Goal: Use online tool/utility: Utilize a website feature to perform a specific function

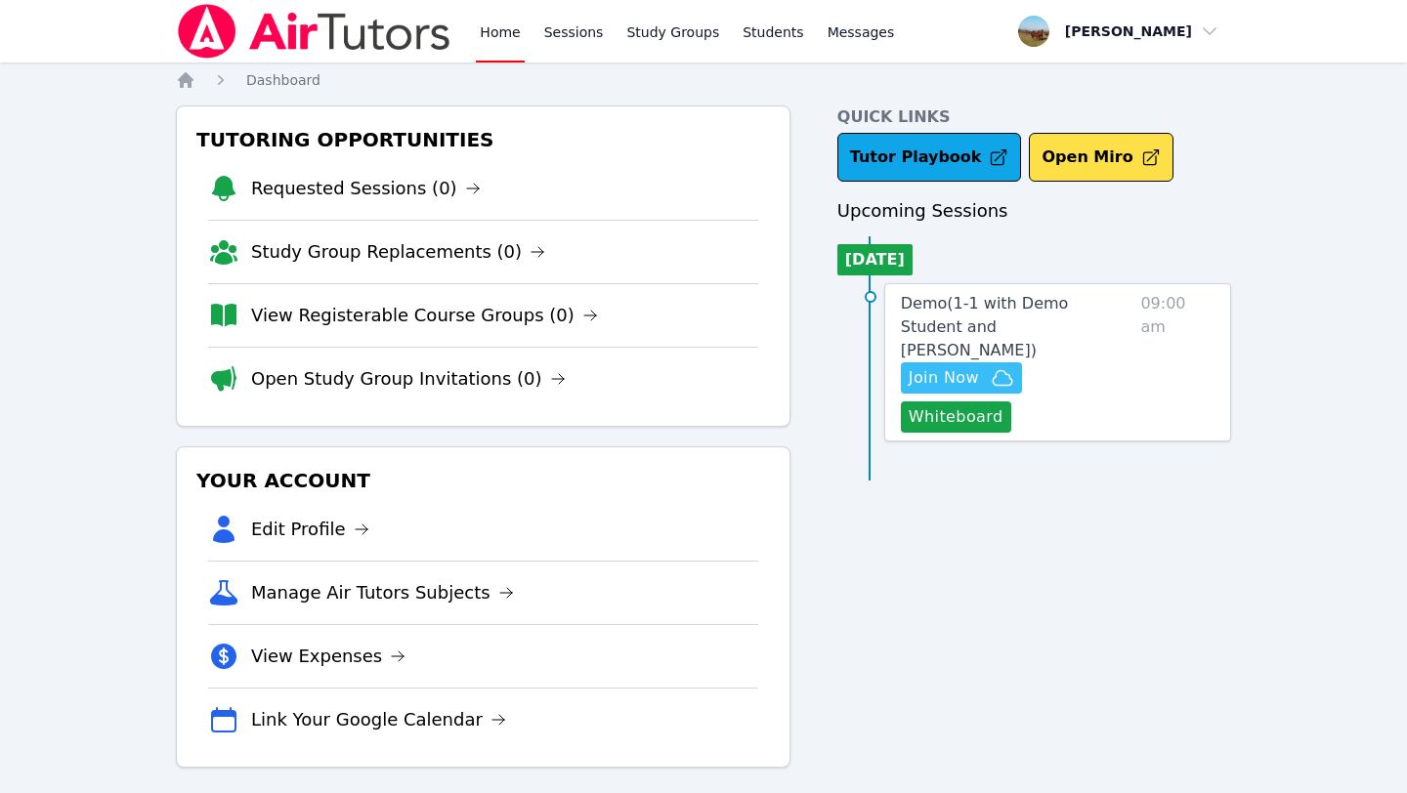
click at [950, 366] on span "Join Now" at bounding box center [943, 377] width 70 height 23
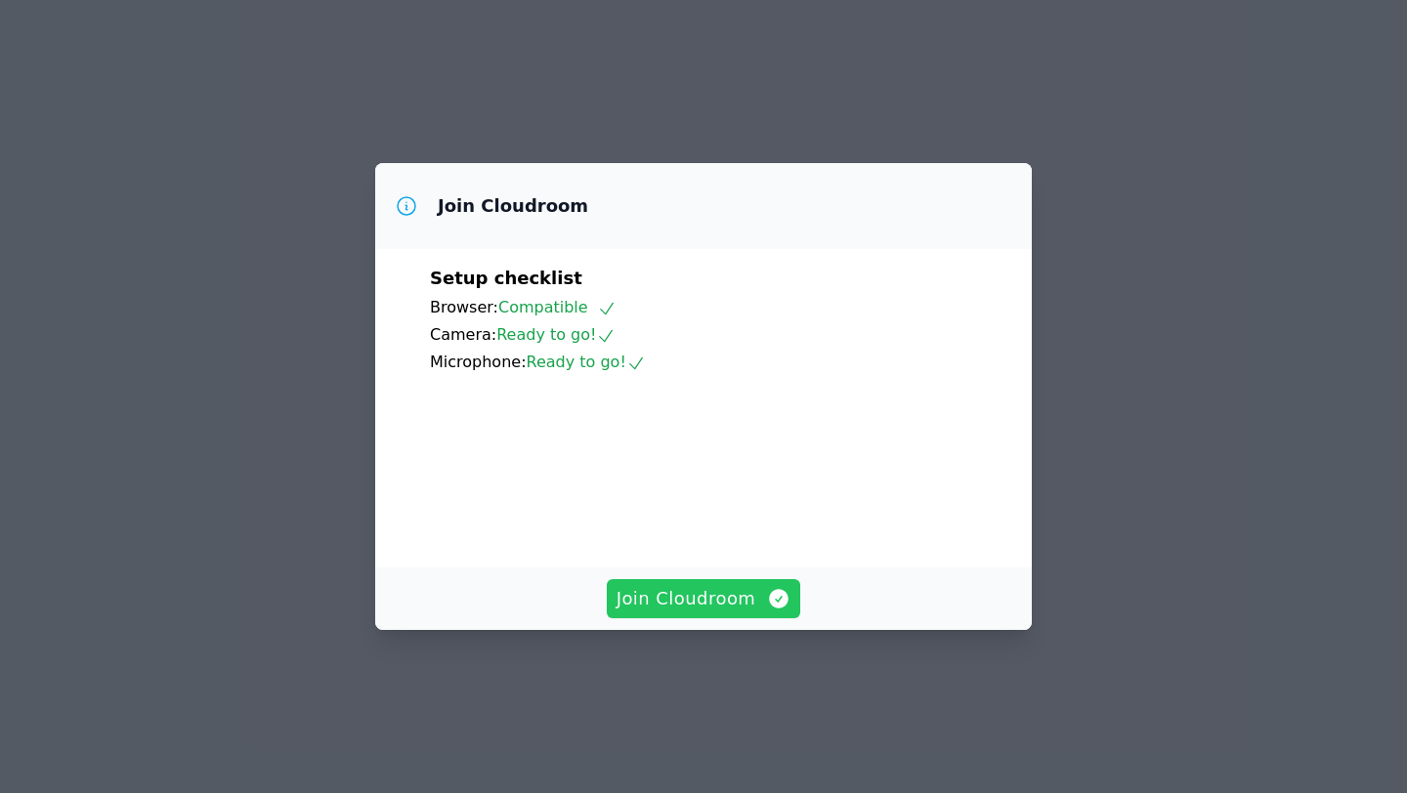
click at [684, 612] on span "Join Cloudroom" at bounding box center [703, 598] width 175 height 27
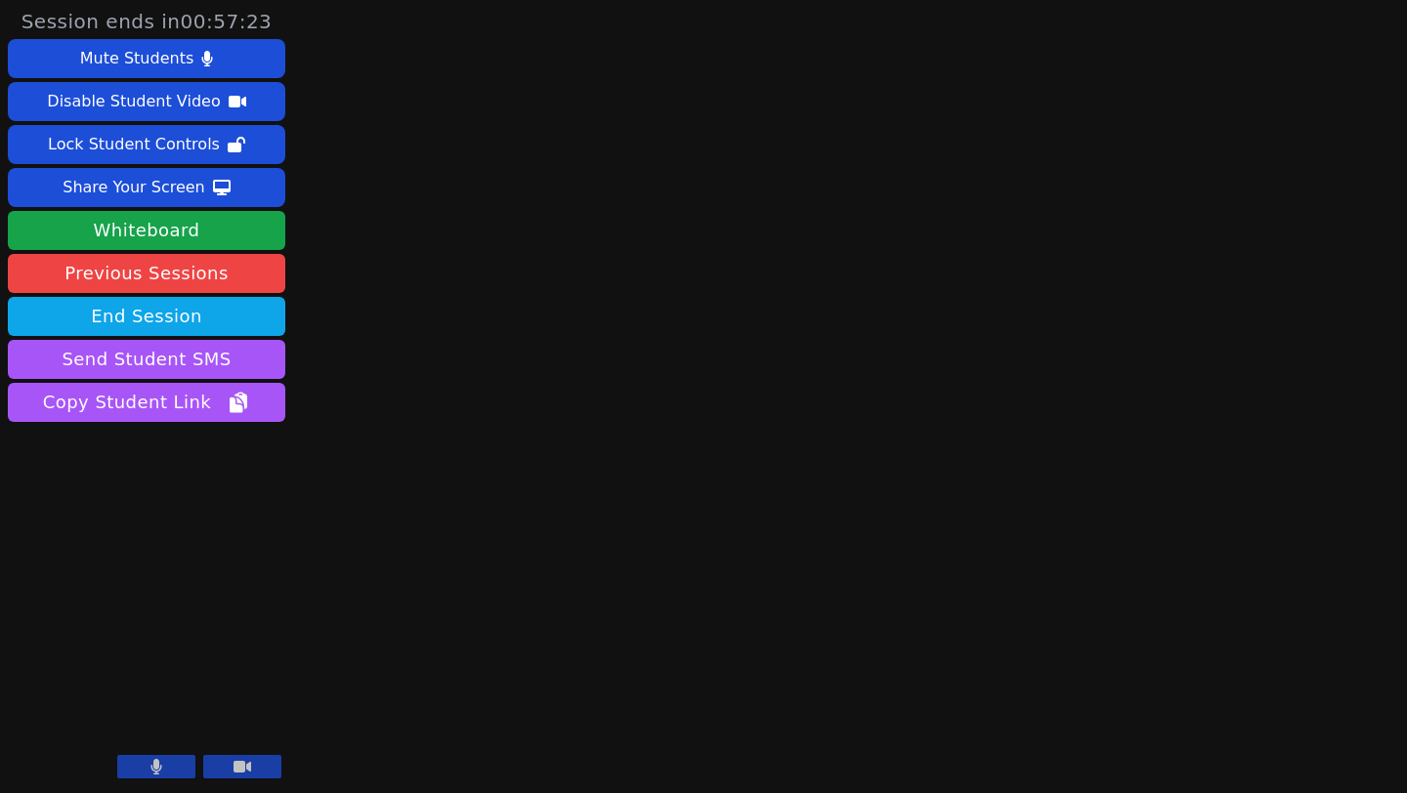
click at [246, 769] on icon at bounding box center [242, 767] width 18 height 12
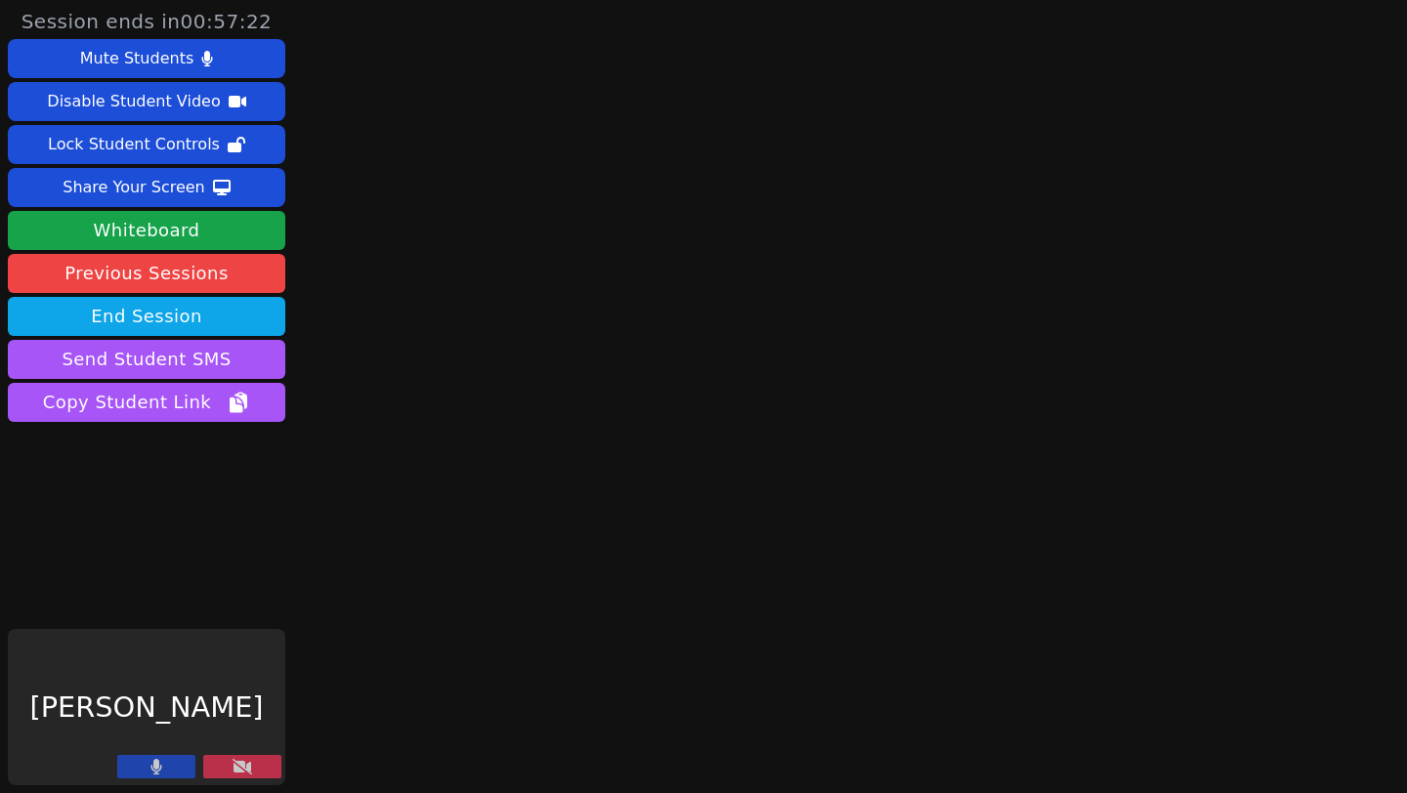
click at [166, 775] on button at bounding box center [156, 766] width 78 height 23
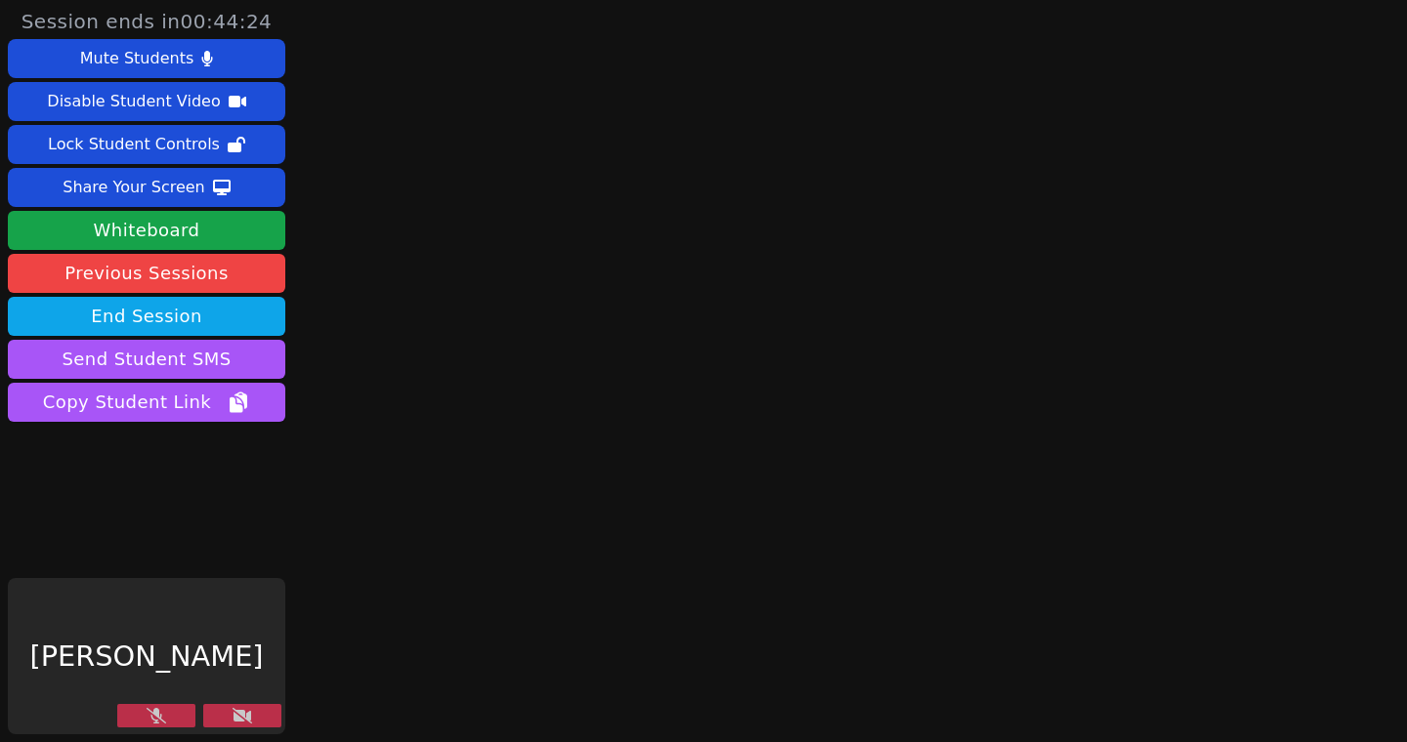
click at [161, 714] on icon at bounding box center [157, 716] width 20 height 16
click at [149, 711] on button at bounding box center [156, 715] width 78 height 23
click at [232, 712] on button at bounding box center [242, 715] width 78 height 23
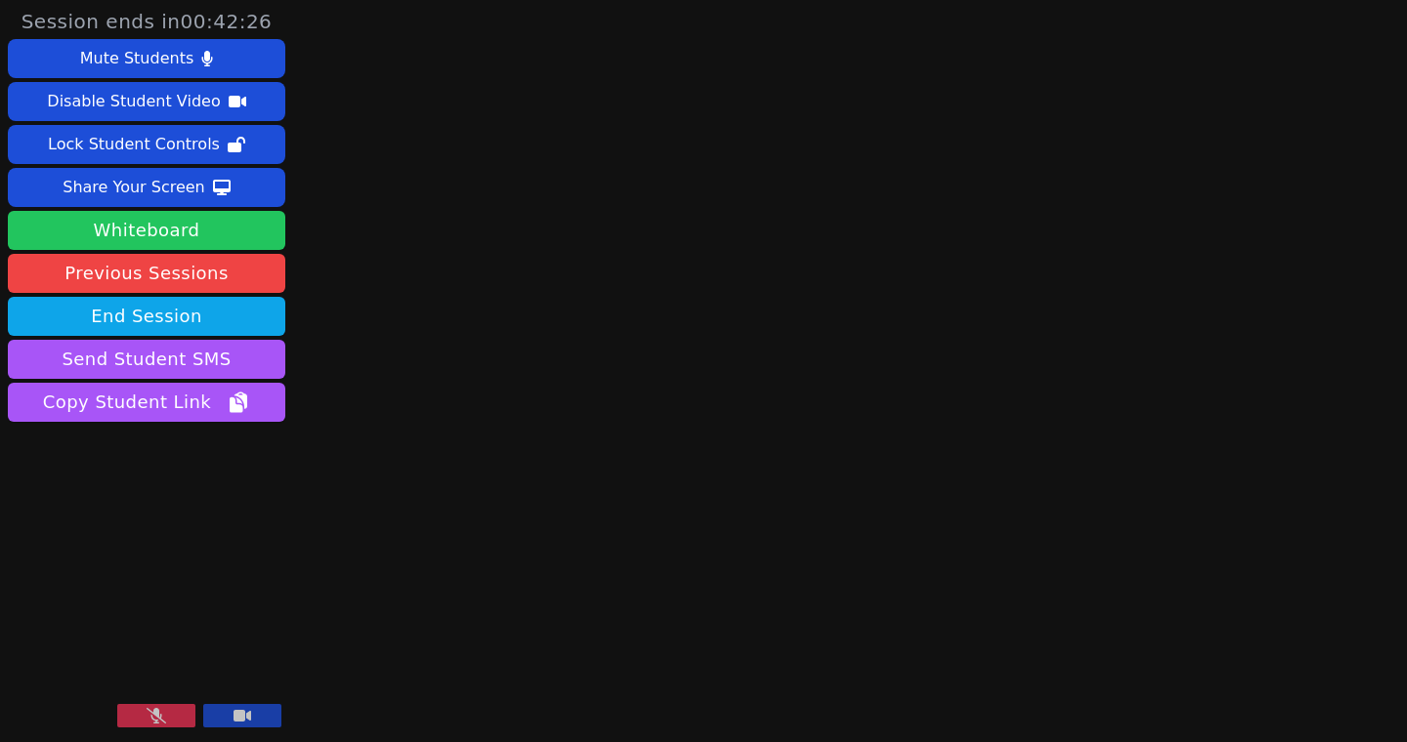
click at [137, 224] on button "Whiteboard" at bounding box center [146, 230] width 277 height 39
